Goal: Task Accomplishment & Management: Complete application form

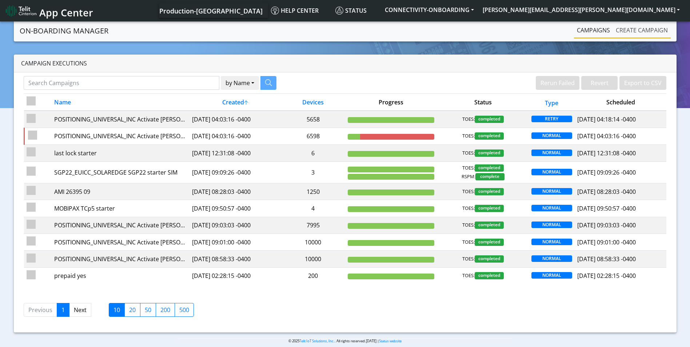
click at [638, 28] on link "Create campaign" at bounding box center [642, 30] width 58 height 15
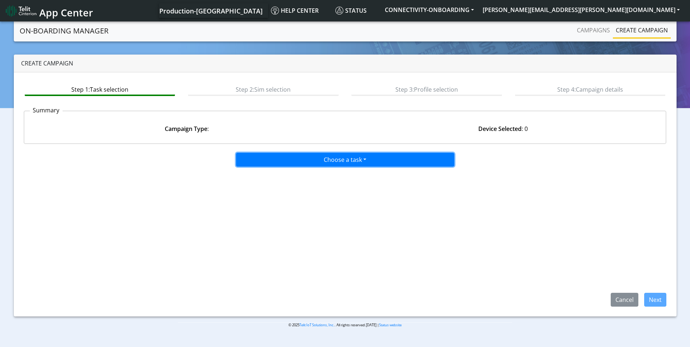
click at [372, 160] on button "Choose a task" at bounding box center [345, 160] width 218 height 14
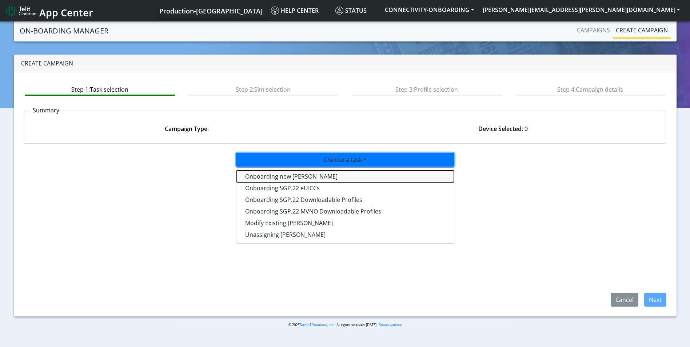
click at [314, 181] on tasktoes-dropdown "Onboarding new SIMs" at bounding box center [344, 177] width 217 height 12
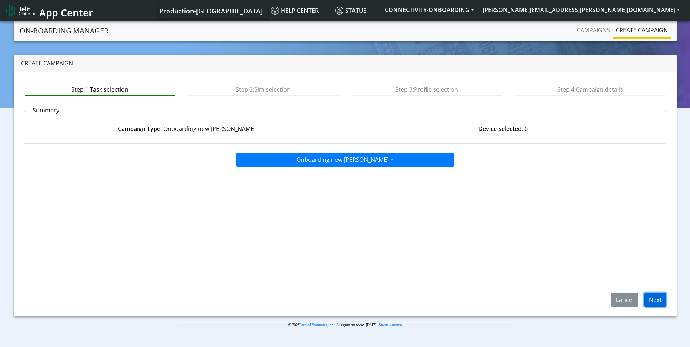
click at [653, 298] on button "Next" at bounding box center [655, 300] width 22 height 14
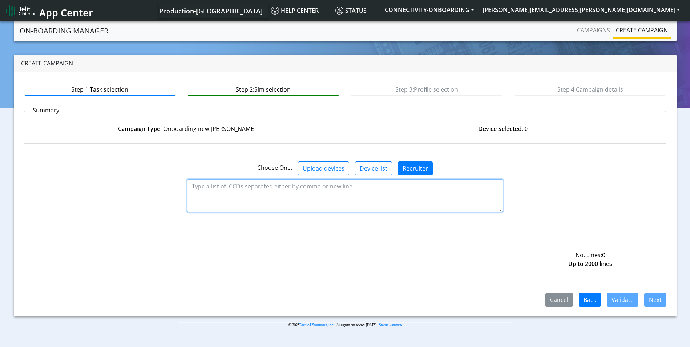
click at [318, 197] on textarea at bounding box center [345, 195] width 316 height 33
paste textarea "89358151000031911293 89358151000031911301 89358151000031911319 8935815100003191…"
type textarea "89358151000031911293 89358151000031911301 89358151000031911319 8935815100003191…"
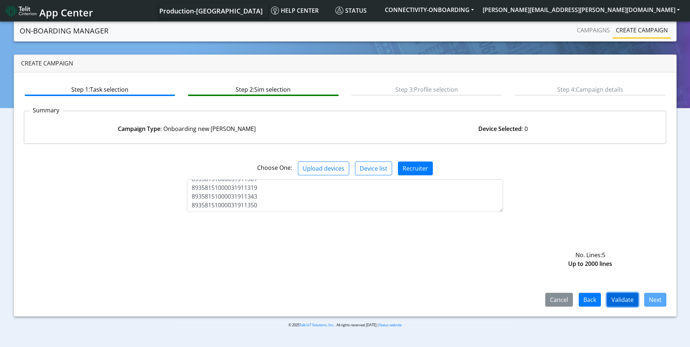
click at [614, 299] on button "Validate" at bounding box center [622, 300] width 32 height 14
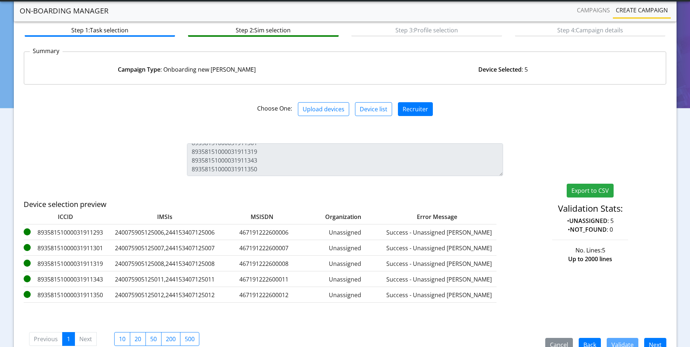
scroll to position [77, 0]
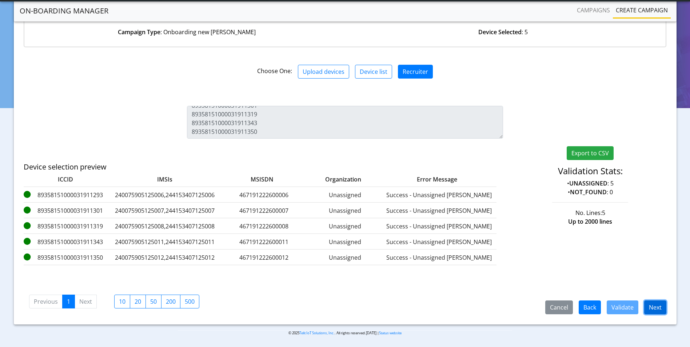
click at [654, 309] on button "Next" at bounding box center [655, 307] width 22 height 14
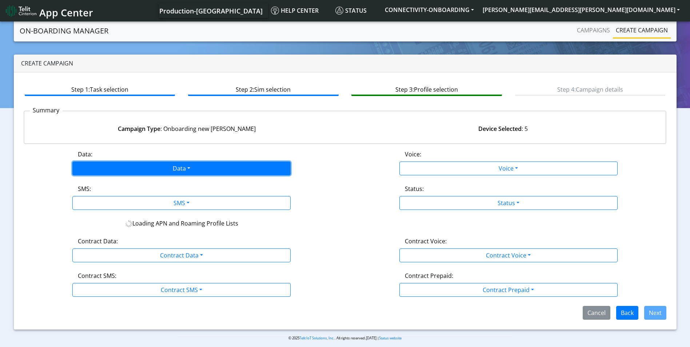
click at [192, 170] on button "Data" at bounding box center [181, 168] width 218 height 14
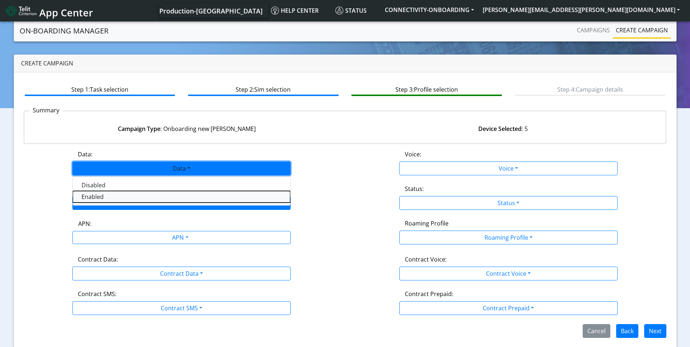
click at [137, 196] on button "Enabled" at bounding box center [181, 197] width 217 height 12
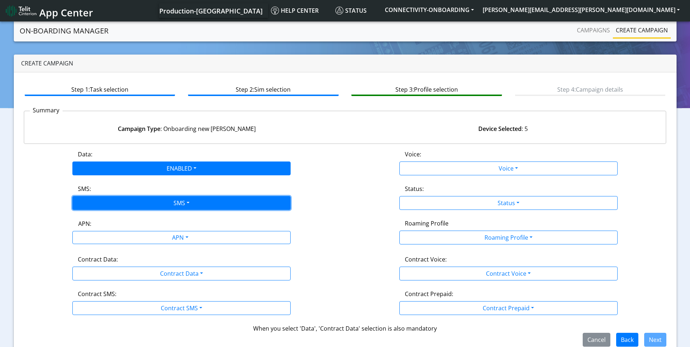
click at [162, 204] on button "SMS" at bounding box center [181, 203] width 218 height 14
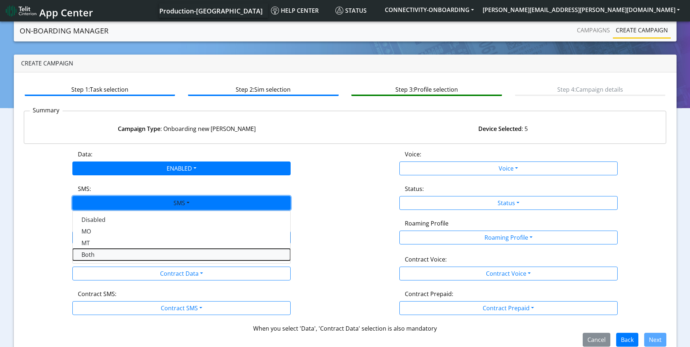
click at [112, 254] on button "Both" at bounding box center [181, 255] width 217 height 12
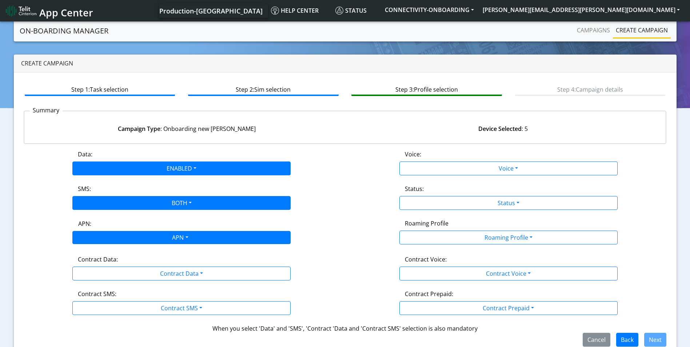
drag, startPoint x: 149, startPoint y: 236, endPoint x: 149, endPoint y: 241, distance: 5.1
click at [149, 235] on div "APN" at bounding box center [179, 238] width 230 height 14
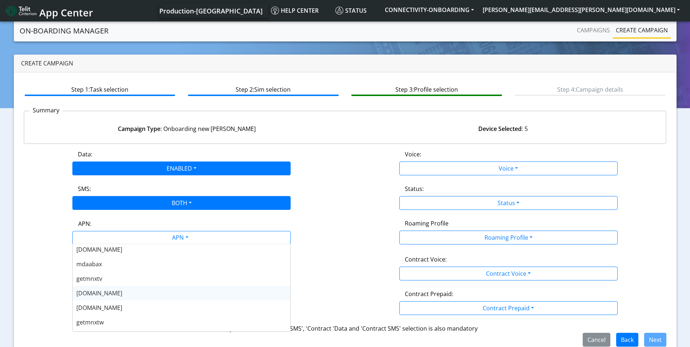
scroll to position [145, 0]
drag, startPoint x: 124, startPoint y: 294, endPoint x: 166, endPoint y: 282, distance: 43.6
click at [124, 294] on div "nxtesim1.net" at bounding box center [181, 295] width 217 height 15
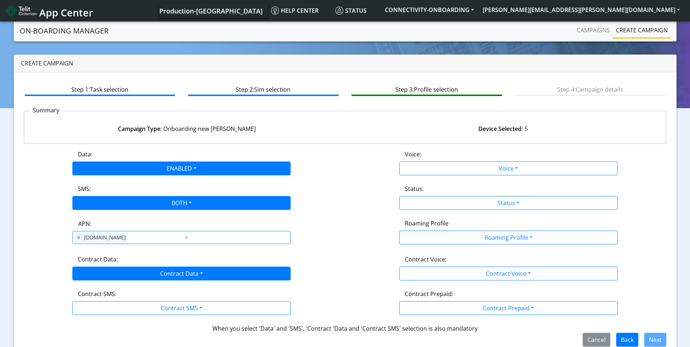
drag, startPoint x: 188, startPoint y: 262, endPoint x: 188, endPoint y: 272, distance: 9.1
click at [188, 262] on div "Contract Data:" at bounding box center [181, 261] width 218 height 12
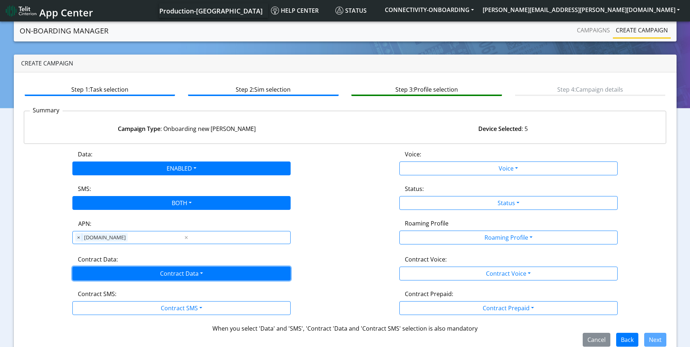
click at [187, 272] on button "Contract Data" at bounding box center [181, 273] width 218 height 14
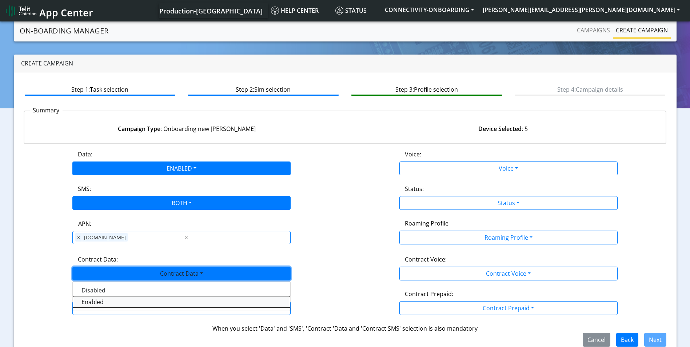
click at [121, 304] on Dataenabled-dropdown "Enabled" at bounding box center [181, 302] width 217 height 12
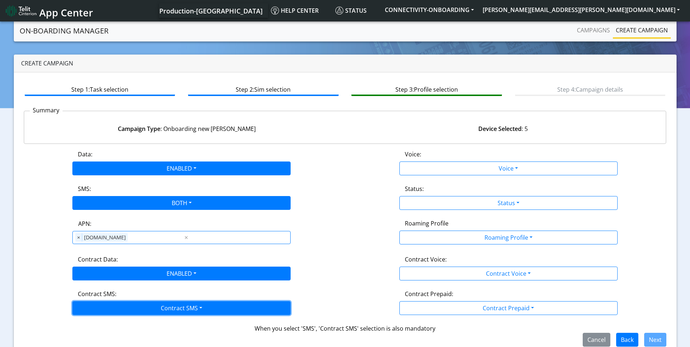
click at [156, 308] on button "Contract SMS" at bounding box center [181, 308] width 218 height 14
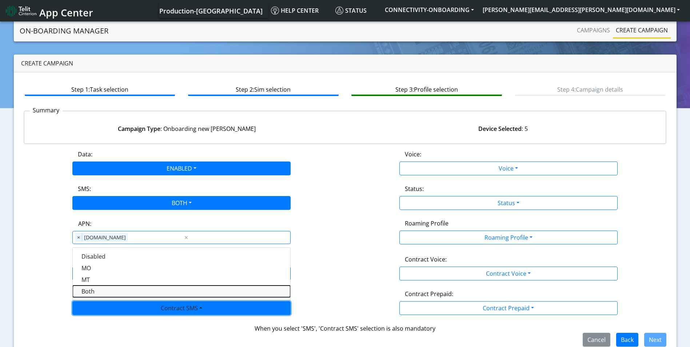
click at [99, 289] on SMSboth-dropdown "Both" at bounding box center [181, 291] width 217 height 12
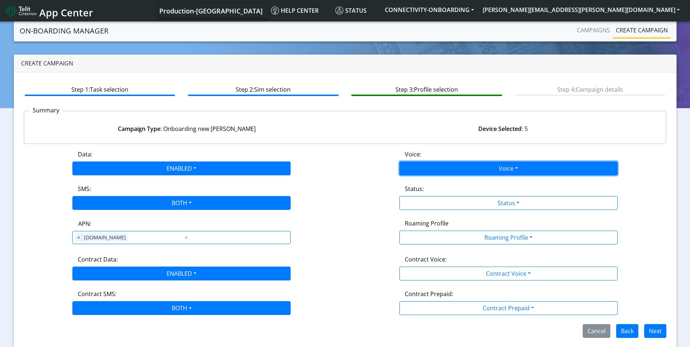
drag, startPoint x: 508, startPoint y: 169, endPoint x: 480, endPoint y: 173, distance: 29.0
click at [509, 169] on button "Voice" at bounding box center [508, 168] width 218 height 14
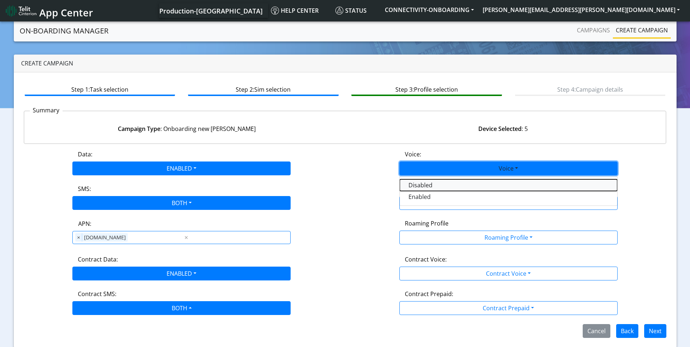
drag, startPoint x: 419, startPoint y: 187, endPoint x: 430, endPoint y: 189, distance: 11.1
click at [419, 187] on button "Disabled" at bounding box center [508, 185] width 217 height 12
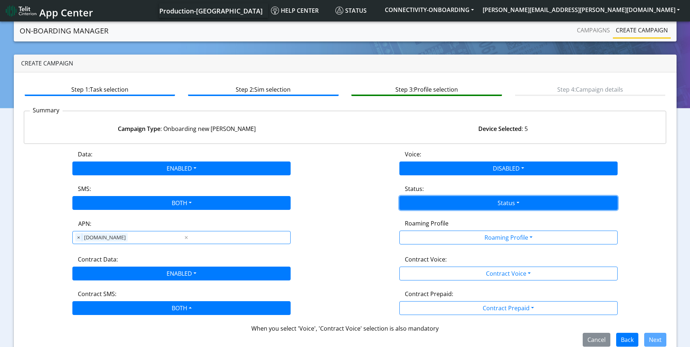
click at [488, 203] on button "Status" at bounding box center [508, 203] width 218 height 14
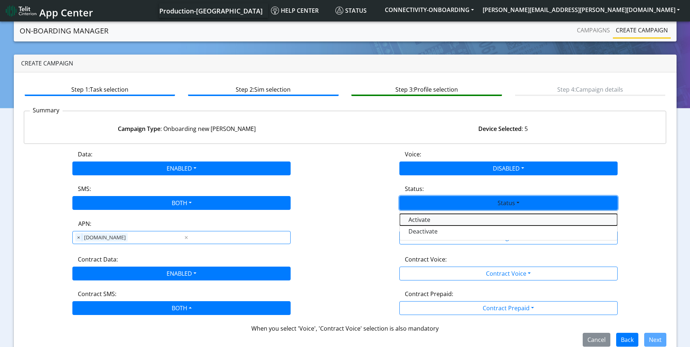
click at [420, 218] on button "Activate" at bounding box center [508, 220] width 217 height 12
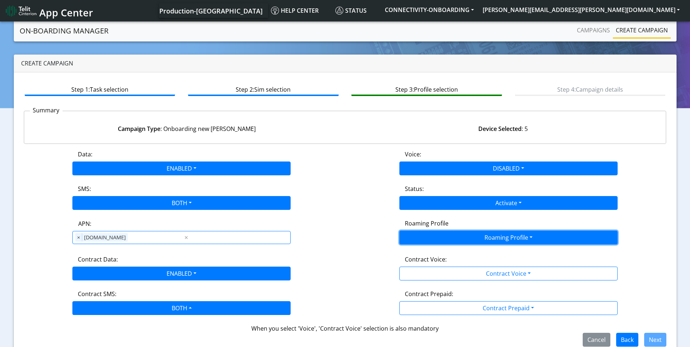
click at [476, 237] on button "Roaming Profile" at bounding box center [508, 237] width 218 height 14
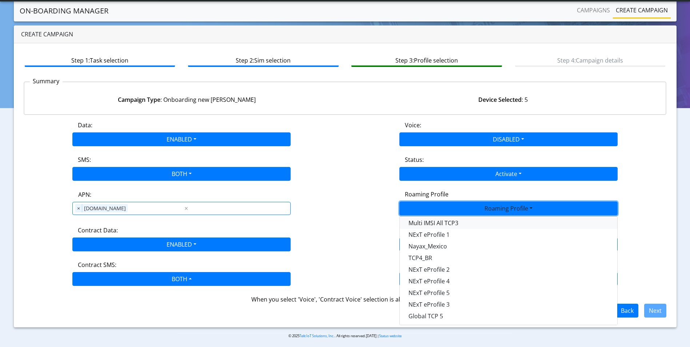
scroll to position [12, 0]
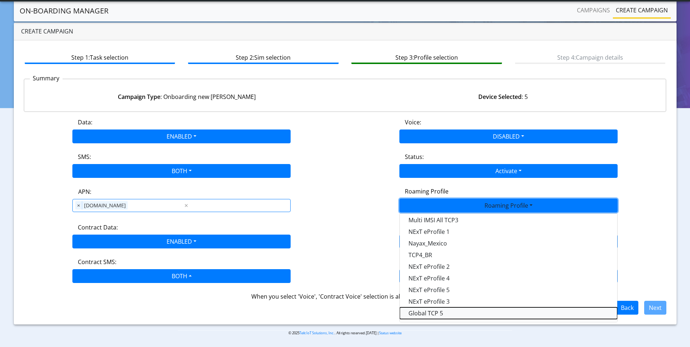
click at [432, 315] on Profile-dropdown "Global TCP 5" at bounding box center [508, 313] width 217 height 12
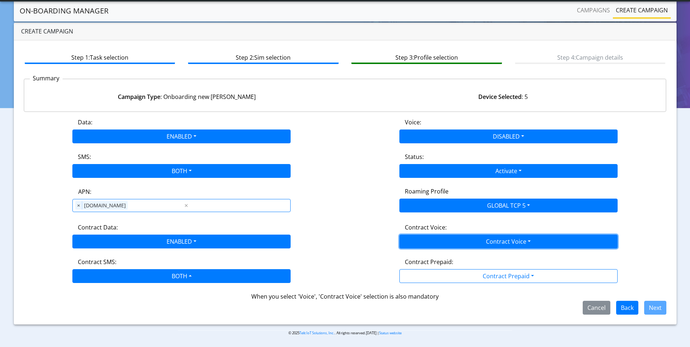
click at [493, 240] on button "Contract Voice" at bounding box center [508, 241] width 218 height 14
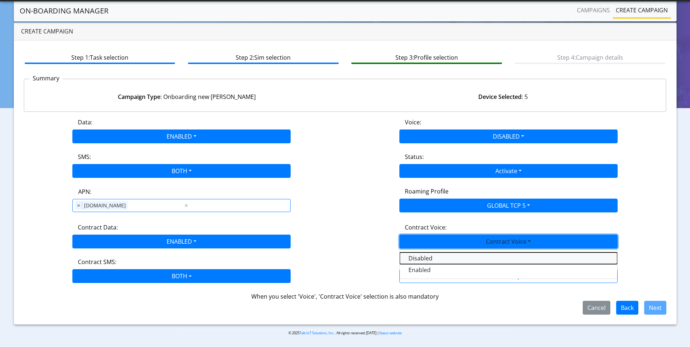
click at [438, 258] on Voicedisabled-dropdown "Disabled" at bounding box center [508, 258] width 217 height 12
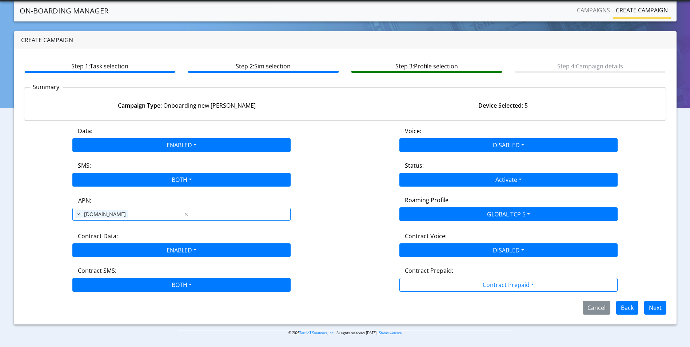
scroll to position [3, 0]
click at [468, 274] on div "Contract Prepaid:" at bounding box center [508, 272] width 218 height 12
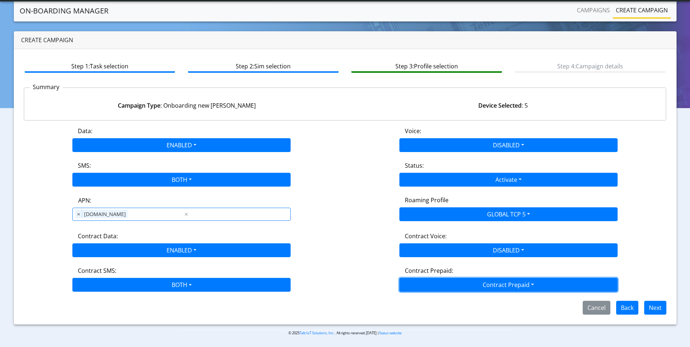
click at [475, 287] on button "Contract Prepaid" at bounding box center [508, 285] width 218 height 14
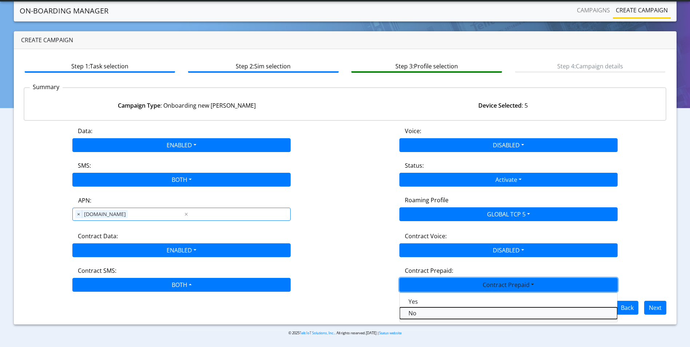
click at [429, 308] on Prepaidnotprepaid-dropdown "No" at bounding box center [508, 313] width 217 height 12
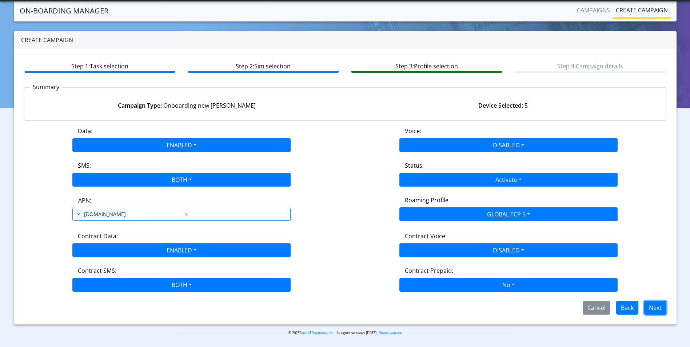
click at [653, 307] on button "Next" at bounding box center [655, 308] width 22 height 14
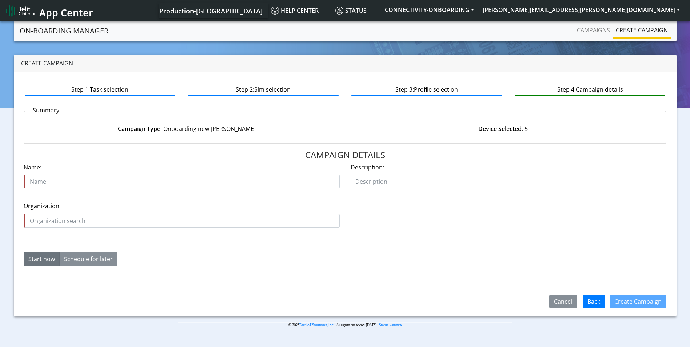
click at [66, 181] on input "text" at bounding box center [182, 182] width 316 height 14
type input "ZOLL tcp5 starter"
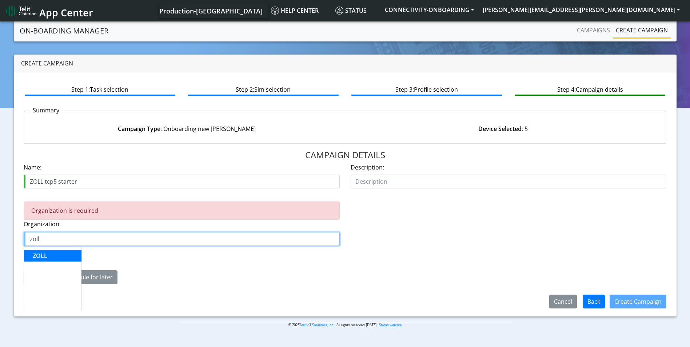
click at [46, 254] on span "ZOLL" at bounding box center [40, 256] width 15 height 8
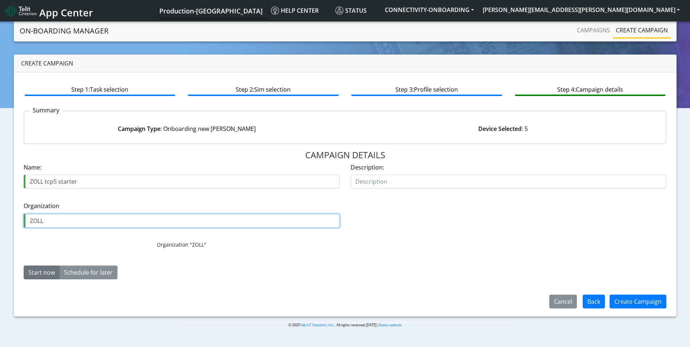
type input "ZOLL"
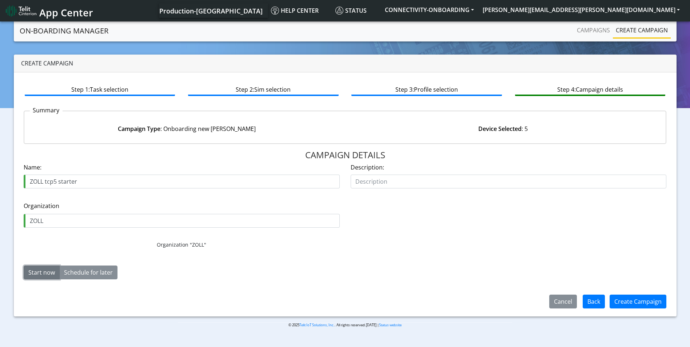
drag, startPoint x: 39, startPoint y: 271, endPoint x: 179, endPoint y: 276, distance: 140.4
click at [39, 271] on button "Start now" at bounding box center [42, 272] width 36 height 14
click at [641, 305] on button "Create Campaign" at bounding box center [637, 301] width 57 height 14
